Goal: Information Seeking & Learning: Learn about a topic

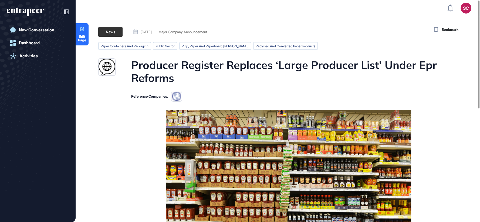
scroll to position [0, 0]
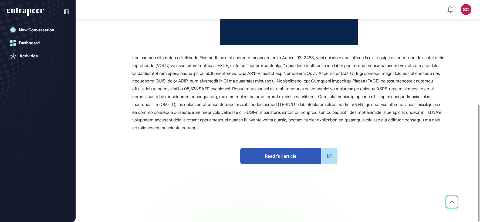
scroll to position [199, 0]
